Goal: Task Accomplishment & Management: Manage account settings

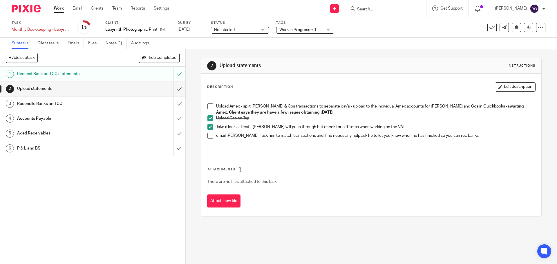
click at [509, 82] on div "Description Edit description Upload Amex - split [PERSON_NAME] & Cos transactio…" at bounding box center [370, 145] width 339 height 143
click at [508, 86] on button "Edit description" at bounding box center [515, 86] width 41 height 9
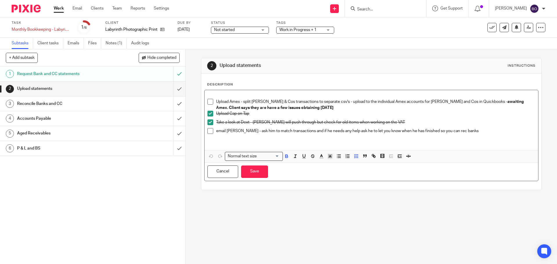
drag, startPoint x: 463, startPoint y: 102, endPoint x: 488, endPoint y: 107, distance: 25.4
click at [488, 107] on p "Upload Amex - split [PERSON_NAME] & Cos transactions to separate csv's - upload…" at bounding box center [375, 105] width 319 height 12
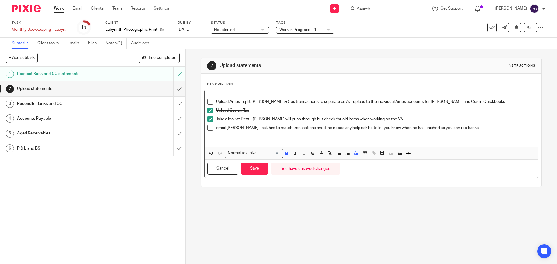
click at [209, 100] on span at bounding box center [210, 102] width 6 height 6
click at [462, 128] on p "email [PERSON_NAME] - ask him to match transactions and if he needs any help as…" at bounding box center [375, 128] width 319 height 6
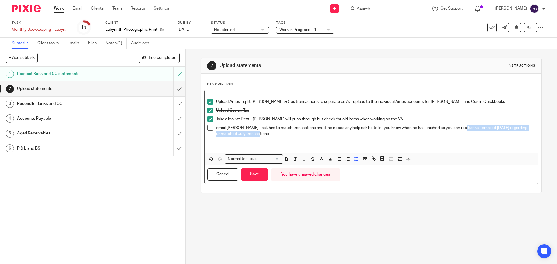
drag, startPoint x: 460, startPoint y: 128, endPoint x: 516, endPoint y: 133, distance: 56.2
click at [516, 133] on p "email [PERSON_NAME] - ask him to match transactions and if he needs any help as…" at bounding box center [375, 131] width 319 height 12
click at [284, 160] on icon "button" at bounding box center [286, 159] width 5 height 5
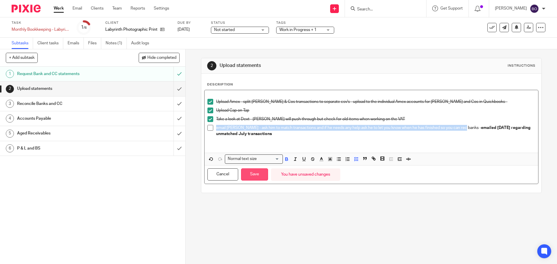
click at [254, 174] on button "Save" at bounding box center [254, 174] width 27 height 12
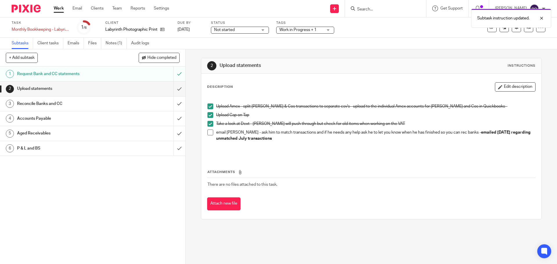
click at [50, 103] on h1 "Reconcile Banks and CC" at bounding box center [67, 103] width 100 height 9
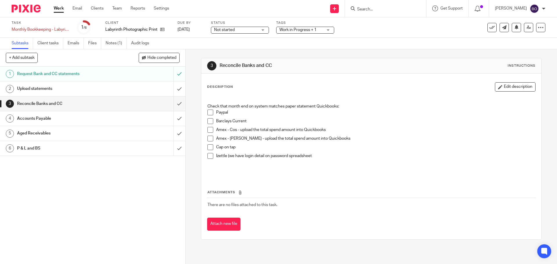
click at [209, 110] on span at bounding box center [210, 113] width 6 height 6
click at [498, 87] on icon "button" at bounding box center [500, 87] width 4 height 4
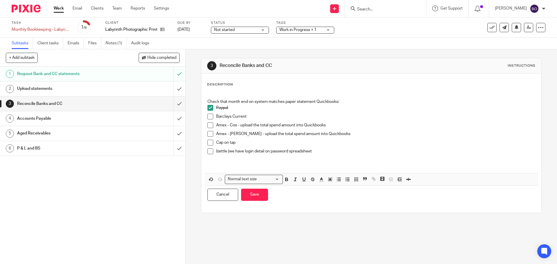
click at [267, 115] on p "Barclays Current" at bounding box center [375, 117] width 319 height 6
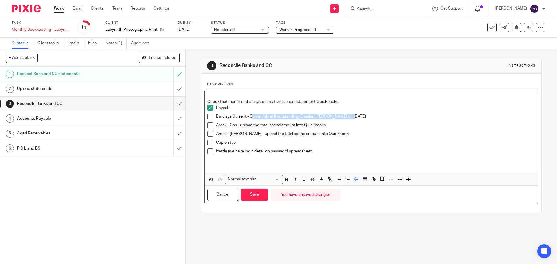
drag, startPoint x: 249, startPoint y: 116, endPoint x: 352, endPoint y: 116, distance: 102.6
click at [352, 116] on p "Barclays Current - Some July still outstanding. Emailed John on 22/08/2025" at bounding box center [375, 117] width 319 height 6
click at [364, 127] on p "Amex - Cos - upload the total spend amount into Quickbooks" at bounding box center [375, 125] width 319 height 6
click at [251, 195] on button "Save" at bounding box center [254, 195] width 27 height 12
